Goal: Find specific page/section: Find specific page/section

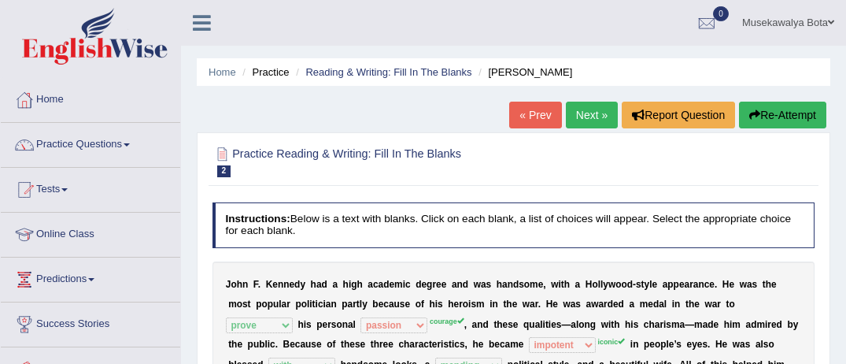
select select "prove"
select select "passion"
select select "impotent"
select select "with"
select select "mending"
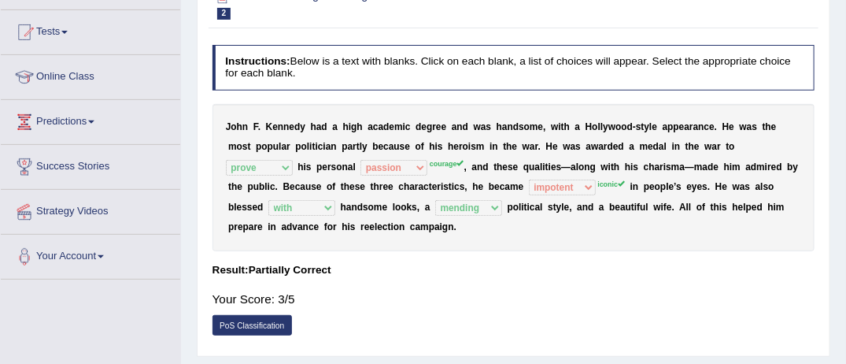
click at [93, 81] on link "Online Class" at bounding box center [90, 74] width 179 height 39
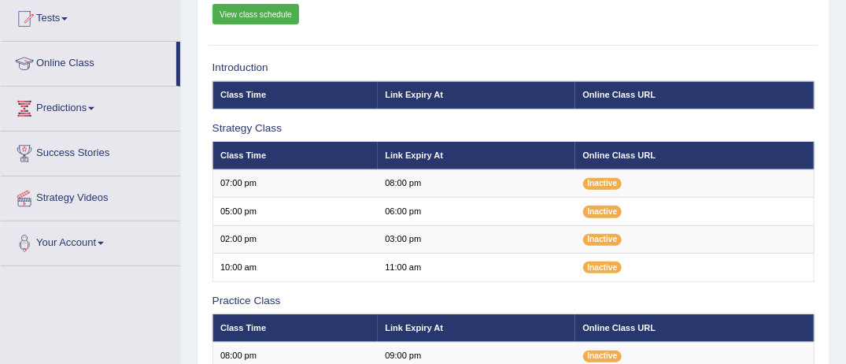
scroll to position [157, 0]
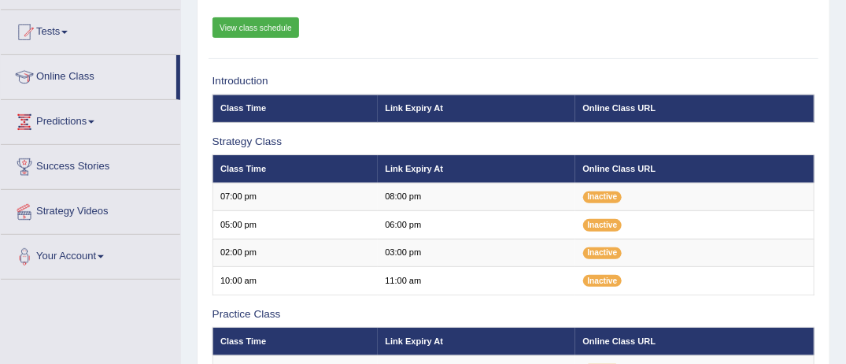
scroll to position [157, 0]
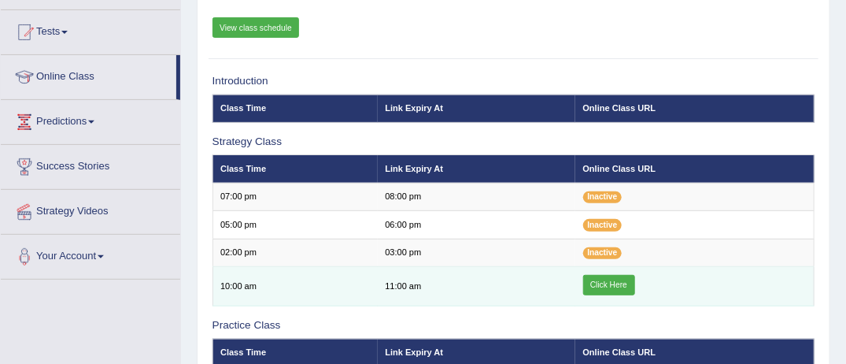
click at [610, 279] on link "Click Here" at bounding box center [609, 285] width 52 height 20
